Goal: Find specific page/section: Find specific page/section

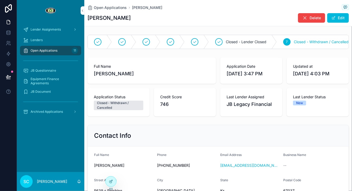
scroll to position [0, 97]
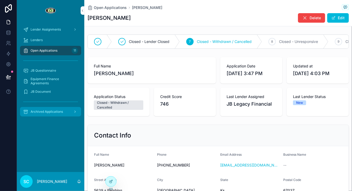
click at [57, 113] on span "Archived Applications" at bounding box center [47, 112] width 32 height 4
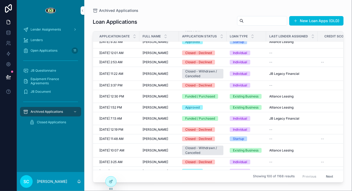
scroll to position [136, 0]
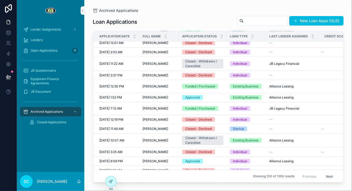
click at [164, 62] on div "[PERSON_NAME] [PERSON_NAME]" at bounding box center [159, 64] width 33 height 4
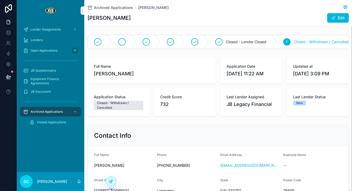
click at [126, 41] on div "scrollable content" at bounding box center [124, 42] width 24 height 14
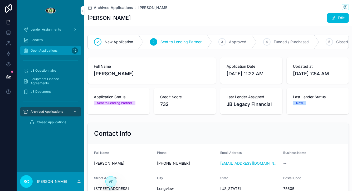
click at [32, 50] on span "Open Applications" at bounding box center [44, 50] width 27 height 4
